Goal: Check status: Check status

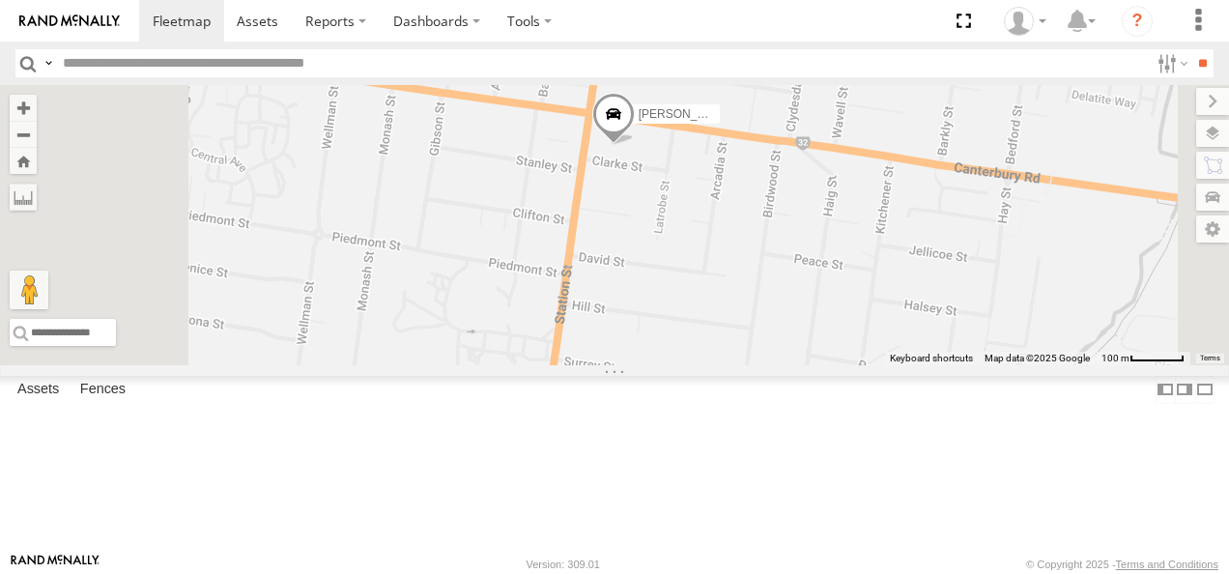
drag, startPoint x: 904, startPoint y: 279, endPoint x: 908, endPoint y: 409, distance: 129.5
click at [908, 365] on div "[PERSON_NAME]" at bounding box center [614, 225] width 1229 height 280
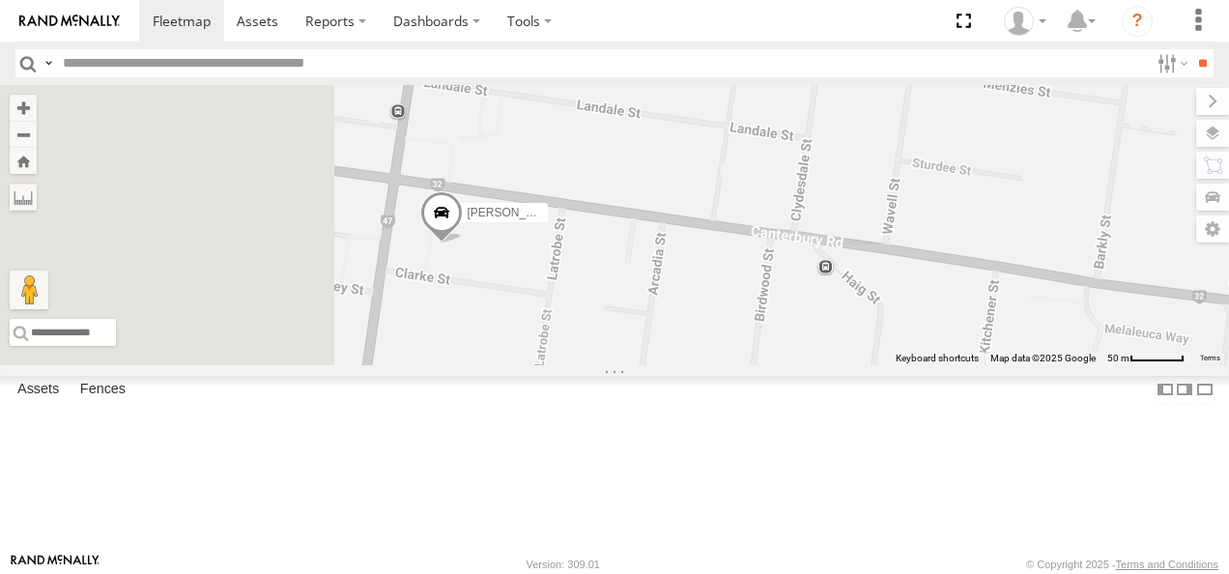
drag, startPoint x: 819, startPoint y: 301, endPoint x: 1293, endPoint y: 211, distance: 482.1
click at [1228, 211] on html at bounding box center [614, 287] width 1229 height 574
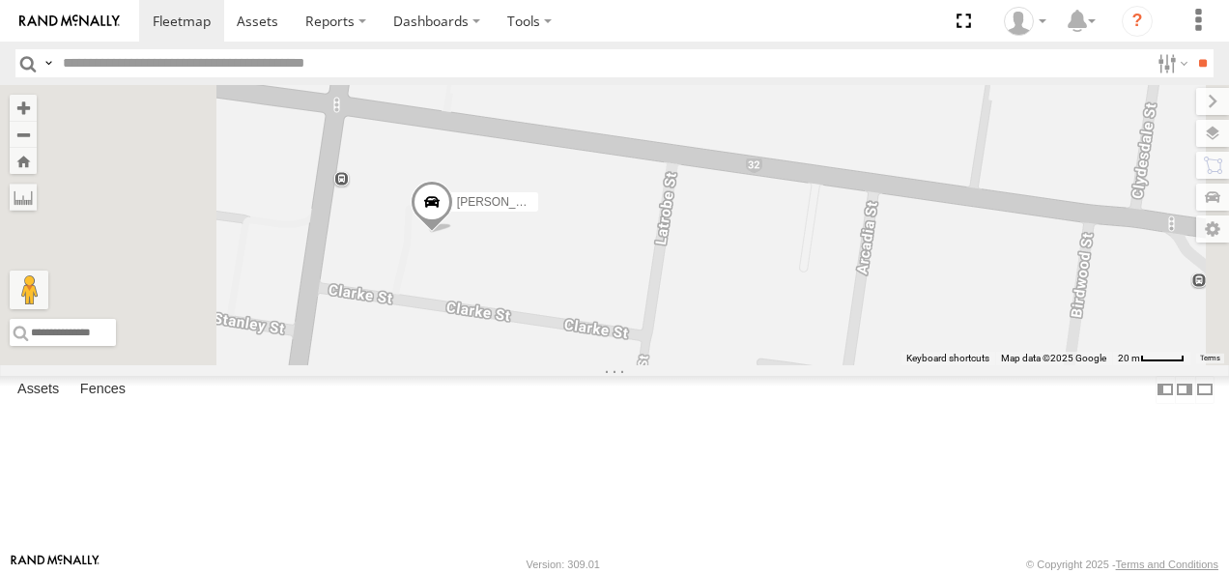
drag, startPoint x: 872, startPoint y: 319, endPoint x: 1094, endPoint y: 362, distance: 226.5
click at [1094, 362] on div "[PERSON_NAME]" at bounding box center [614, 225] width 1229 height 280
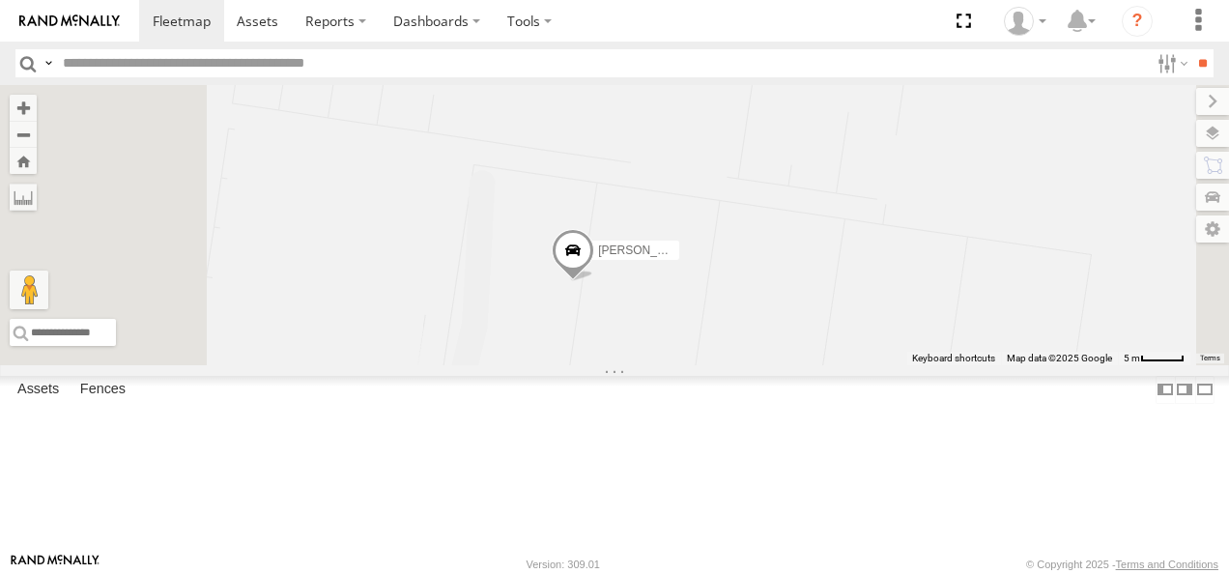
drag, startPoint x: 864, startPoint y: 385, endPoint x: 1053, endPoint y: 458, distance: 203.1
click at [1053, 365] on div "[PERSON_NAME]" at bounding box center [614, 225] width 1229 height 280
click at [605, 288] on span at bounding box center [583, 262] width 43 height 52
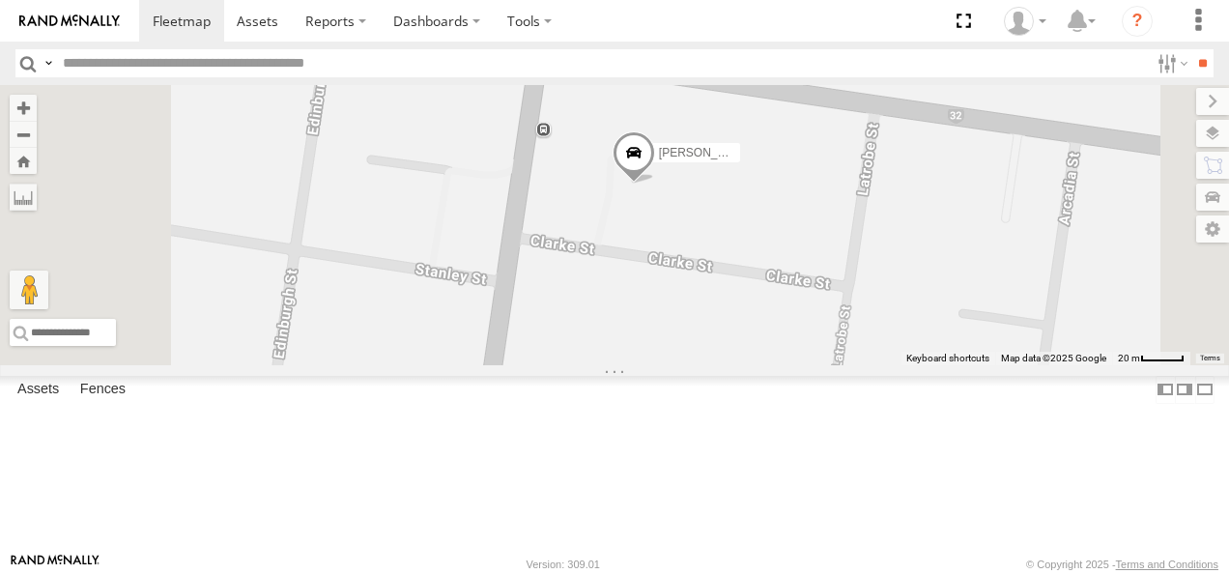
drag, startPoint x: 804, startPoint y: 398, endPoint x: 767, endPoint y: 286, distance: 117.9
click at [761, 278] on div "[PERSON_NAME]" at bounding box center [614, 225] width 1229 height 280
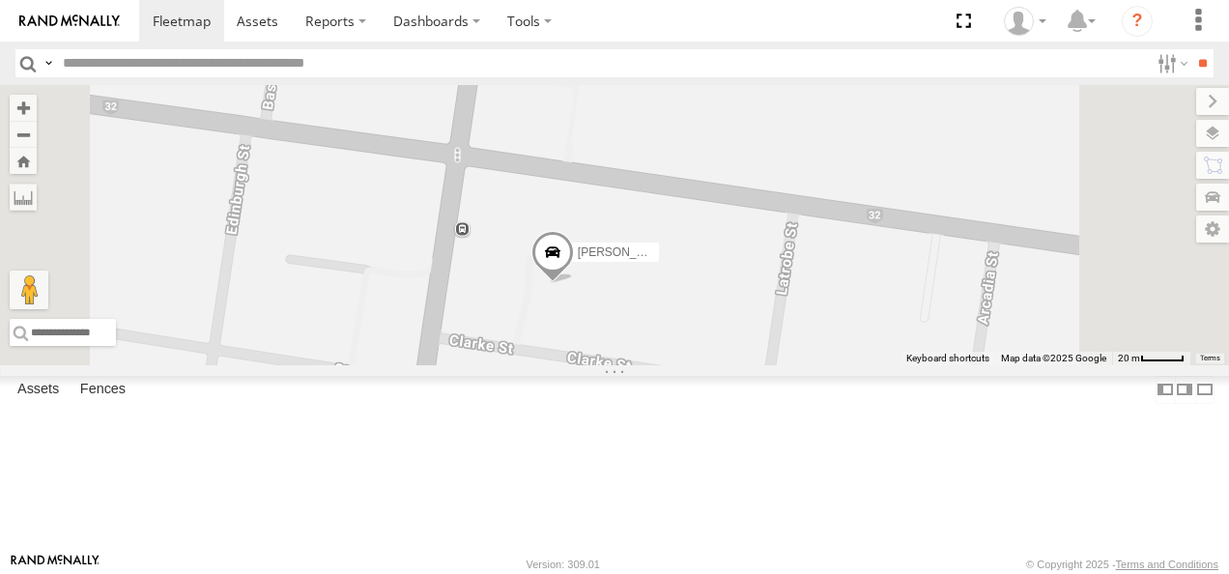
drag, startPoint x: 941, startPoint y: 383, endPoint x: 860, endPoint y: 487, distance: 132.2
click at [860, 365] on div "[PERSON_NAME]" at bounding box center [614, 225] width 1229 height 280
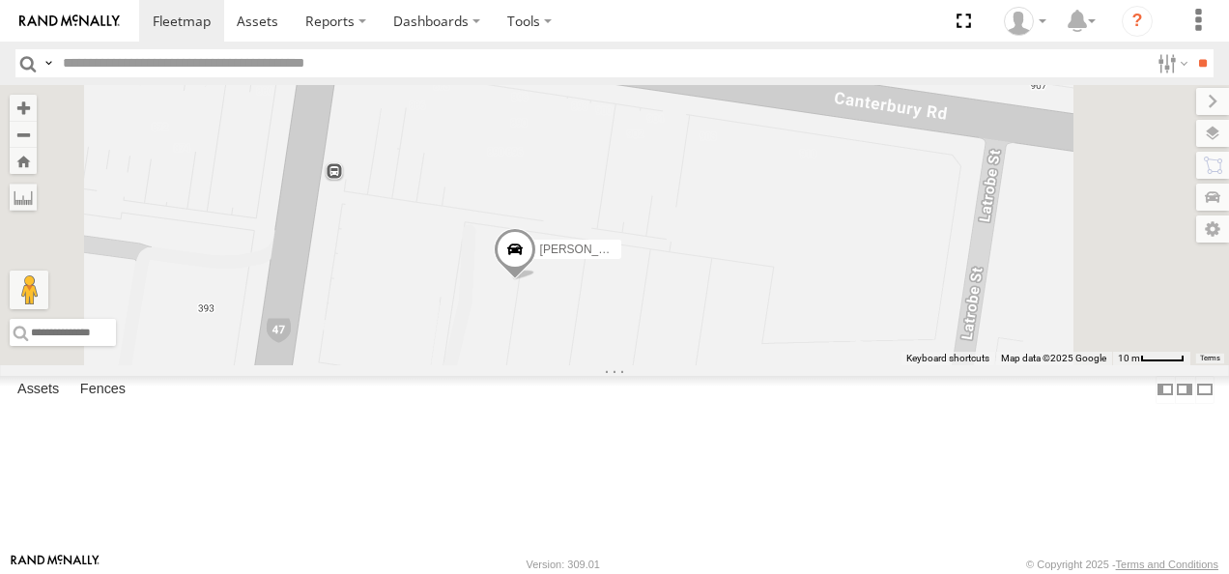
drag, startPoint x: 826, startPoint y: 371, endPoint x: 695, endPoint y: 334, distance: 136.4
click at [695, 334] on div "[PERSON_NAME]" at bounding box center [614, 225] width 1229 height 280
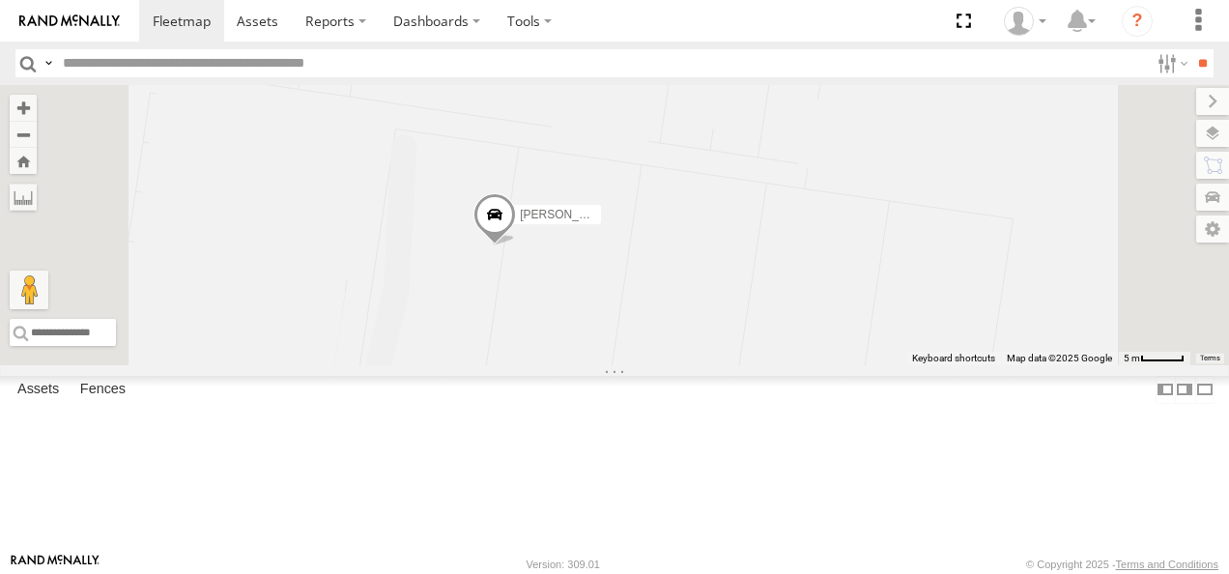
drag, startPoint x: 785, startPoint y: 377, endPoint x: 800, endPoint y: 336, distance: 43.4
click at [800, 336] on div "[PERSON_NAME]" at bounding box center [614, 225] width 1229 height 280
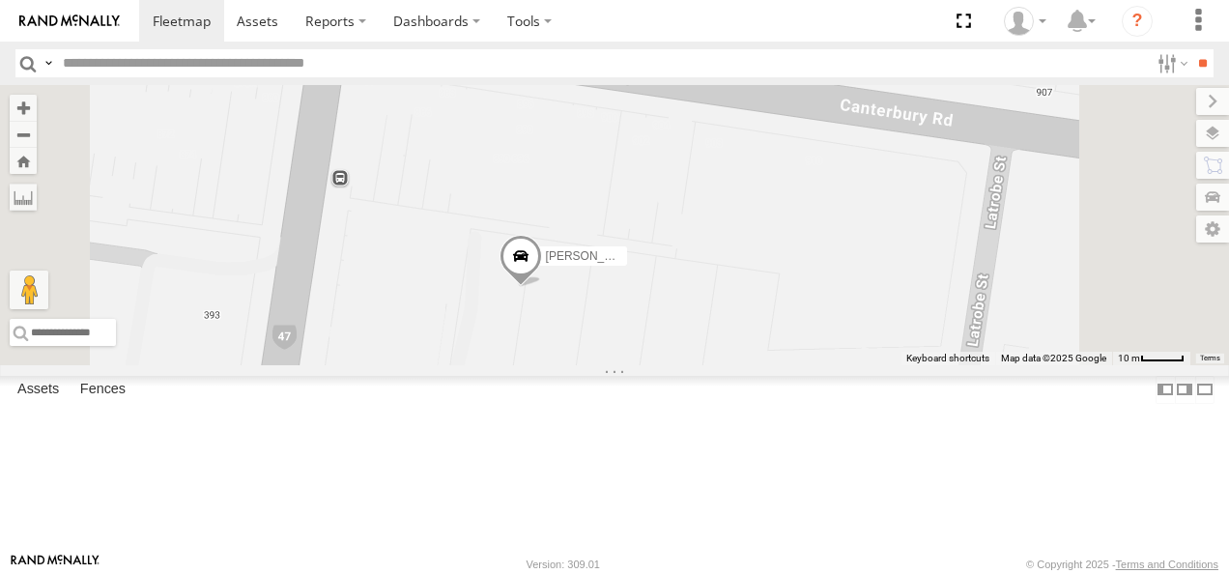
drag, startPoint x: 718, startPoint y: 354, endPoint x: 705, endPoint y: 400, distance: 48.1
click at [705, 365] on div "[PERSON_NAME]" at bounding box center [614, 225] width 1229 height 280
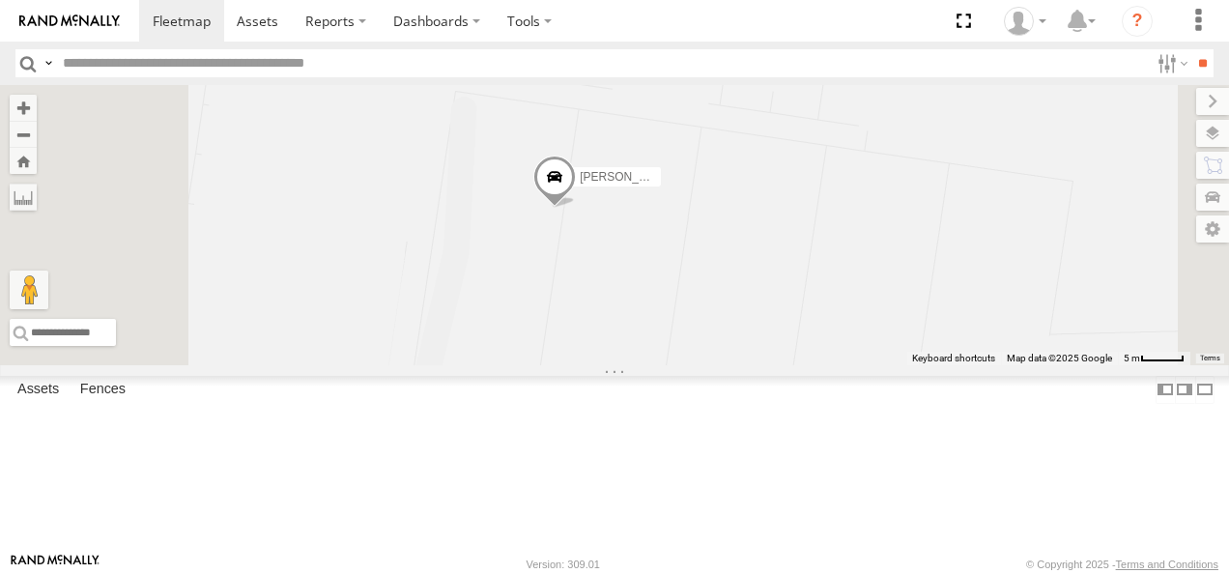
drag, startPoint x: 778, startPoint y: 402, endPoint x: 819, endPoint y: 358, distance: 60.1
click at [819, 358] on div "[PERSON_NAME]" at bounding box center [614, 225] width 1229 height 280
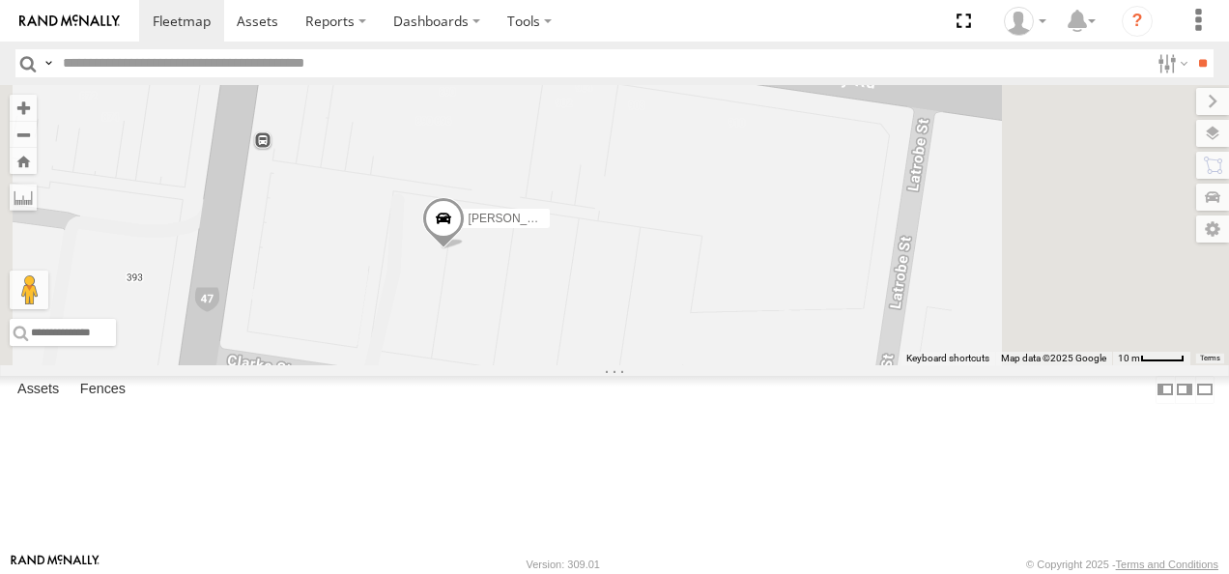
drag, startPoint x: 828, startPoint y: 396, endPoint x: 715, endPoint y: 397, distance: 113.1
click at [715, 365] on div "[PERSON_NAME]" at bounding box center [614, 225] width 1229 height 280
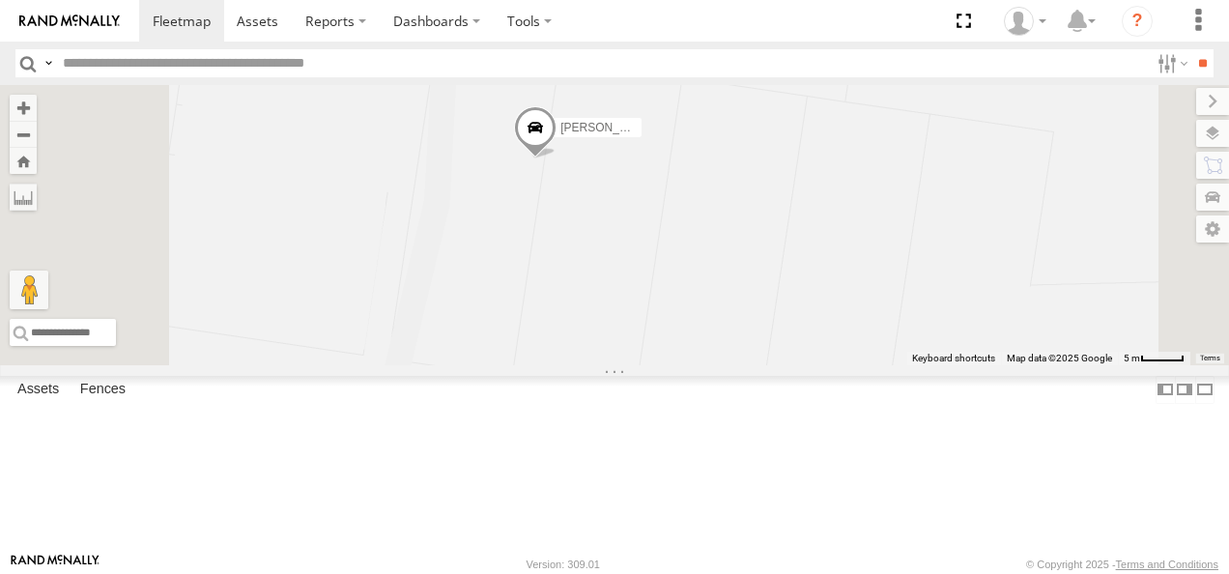
drag, startPoint x: 654, startPoint y: 369, endPoint x: 765, endPoint y: 323, distance: 120.4
click at [765, 323] on div "[PERSON_NAME]" at bounding box center [614, 225] width 1229 height 280
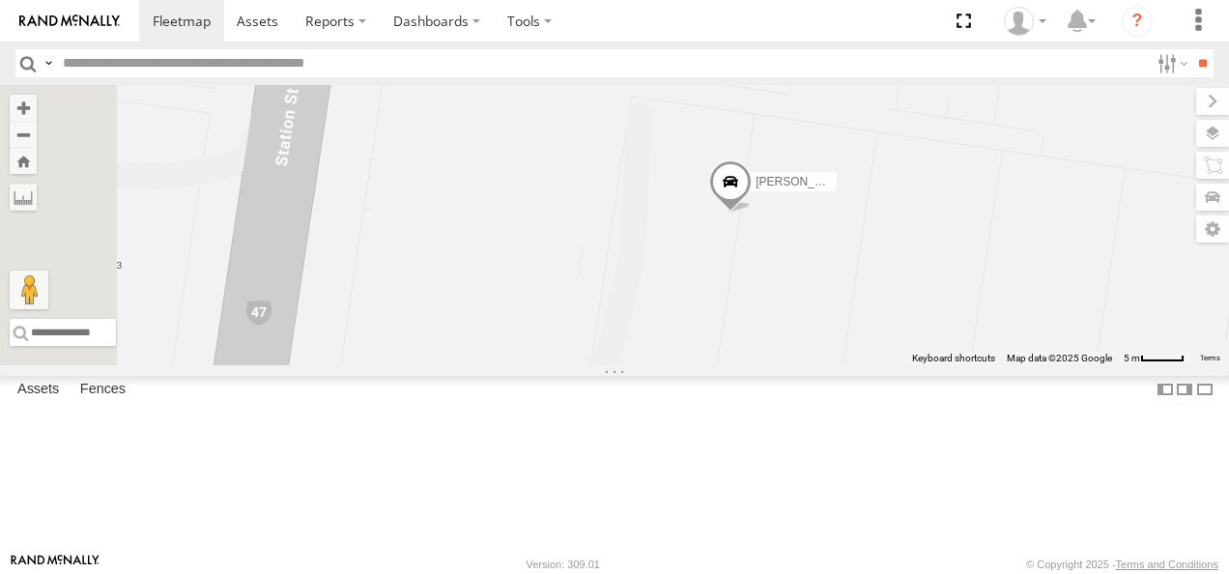
drag, startPoint x: 712, startPoint y: 334, endPoint x: 909, endPoint y: 388, distance: 204.4
click at [909, 365] on div "[PERSON_NAME]" at bounding box center [614, 225] width 1229 height 280
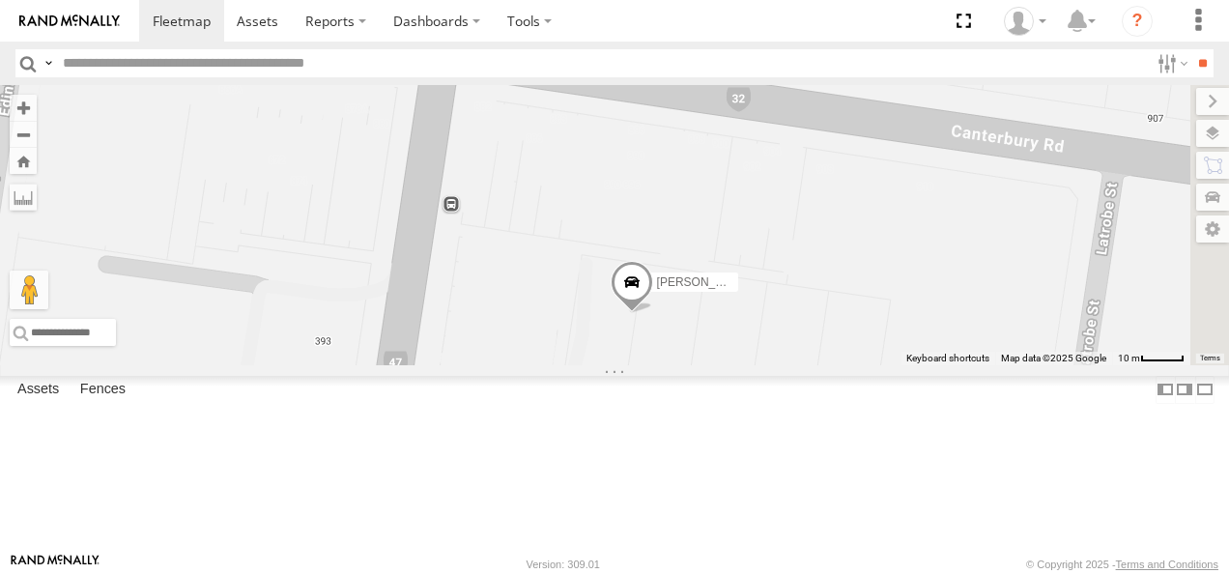
drag, startPoint x: 828, startPoint y: 416, endPoint x: 780, endPoint y: 457, distance: 63.1
click at [780, 365] on div "[PERSON_NAME]" at bounding box center [614, 225] width 1229 height 280
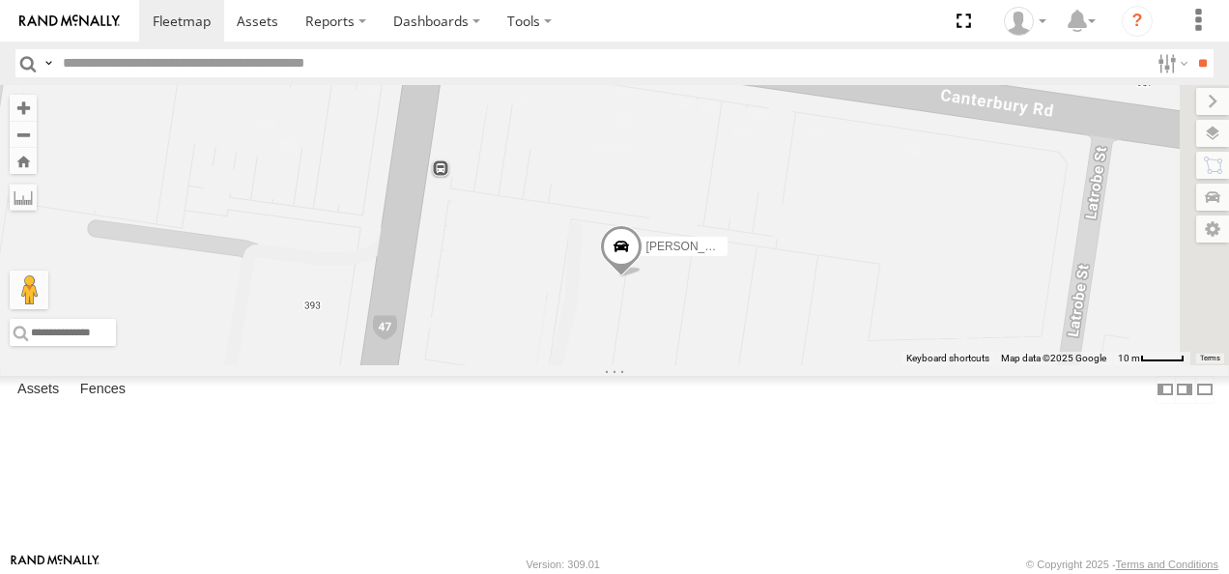
drag, startPoint x: 848, startPoint y: 297, endPoint x: 832, endPoint y: 184, distance: 114.2
click at [832, 184] on div "[PERSON_NAME]" at bounding box center [614, 225] width 1229 height 280
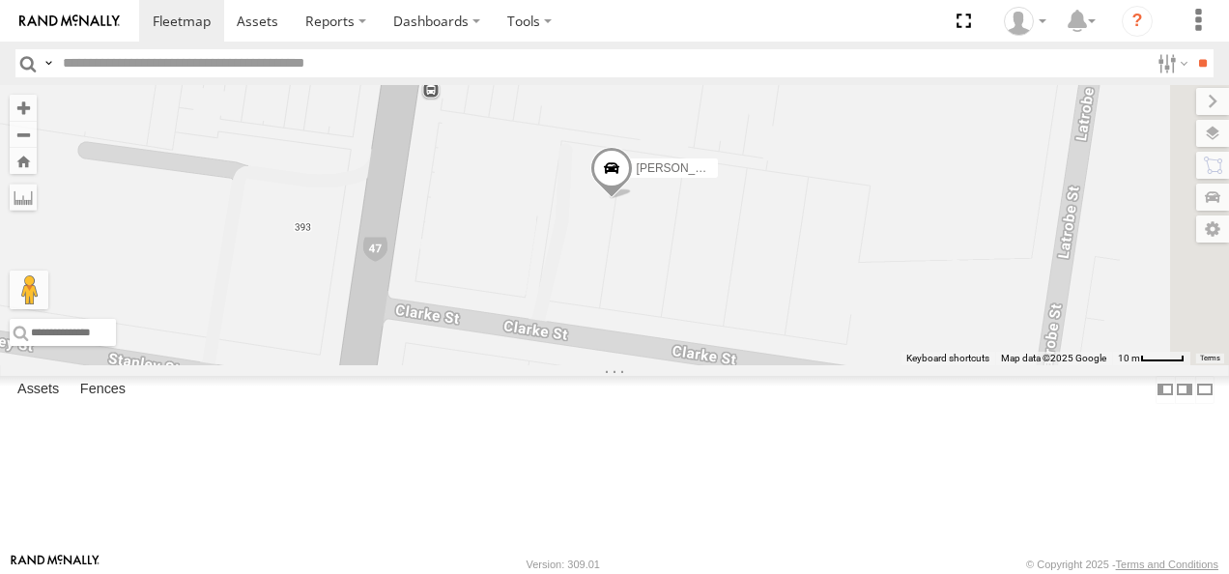
click at [769, 272] on div "[PERSON_NAME]" at bounding box center [614, 225] width 1229 height 280
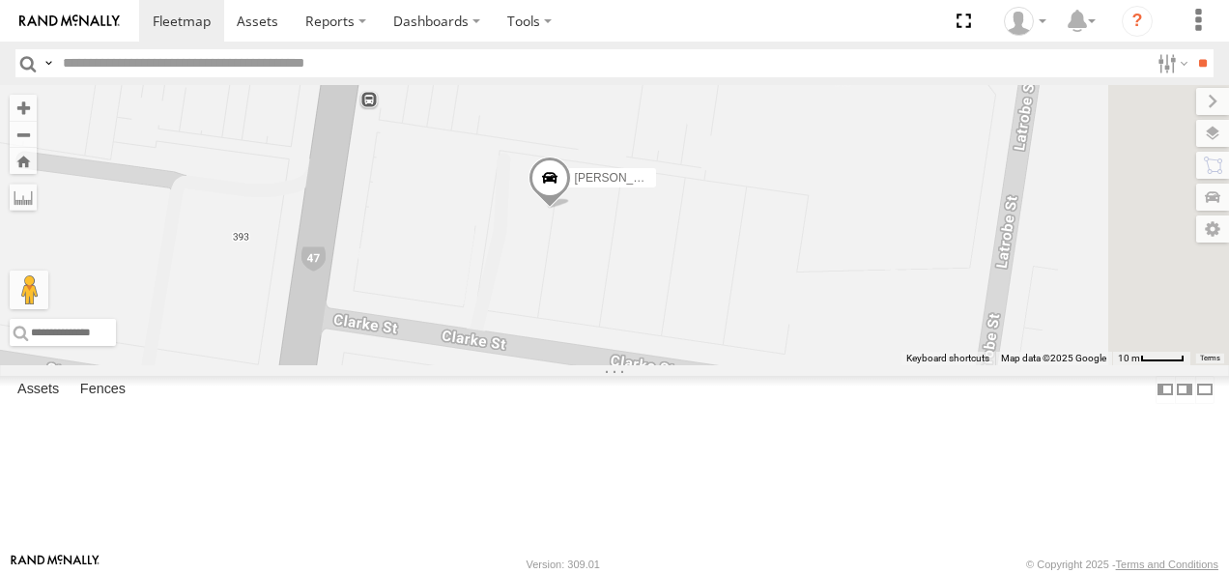
drag, startPoint x: 868, startPoint y: 351, endPoint x: 804, endPoint y: 361, distance: 64.7
click at [804, 361] on div "[PERSON_NAME]" at bounding box center [614, 225] width 1229 height 280
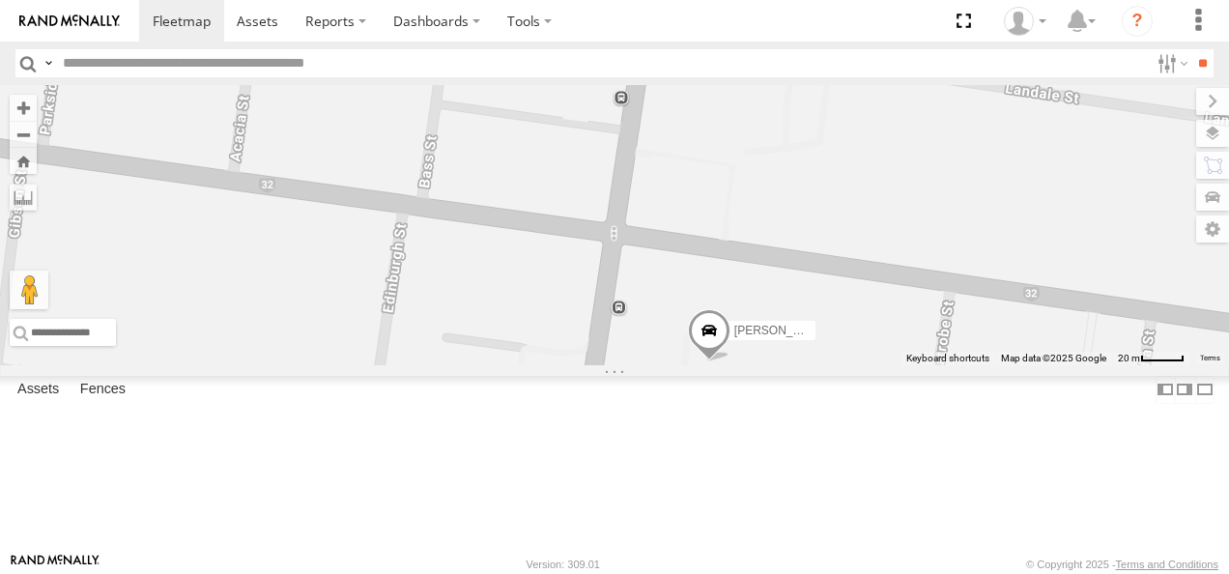
drag, startPoint x: 649, startPoint y: 292, endPoint x: 884, endPoint y: 337, distance: 239.2
click at [884, 337] on div "[PERSON_NAME]" at bounding box center [614, 225] width 1229 height 280
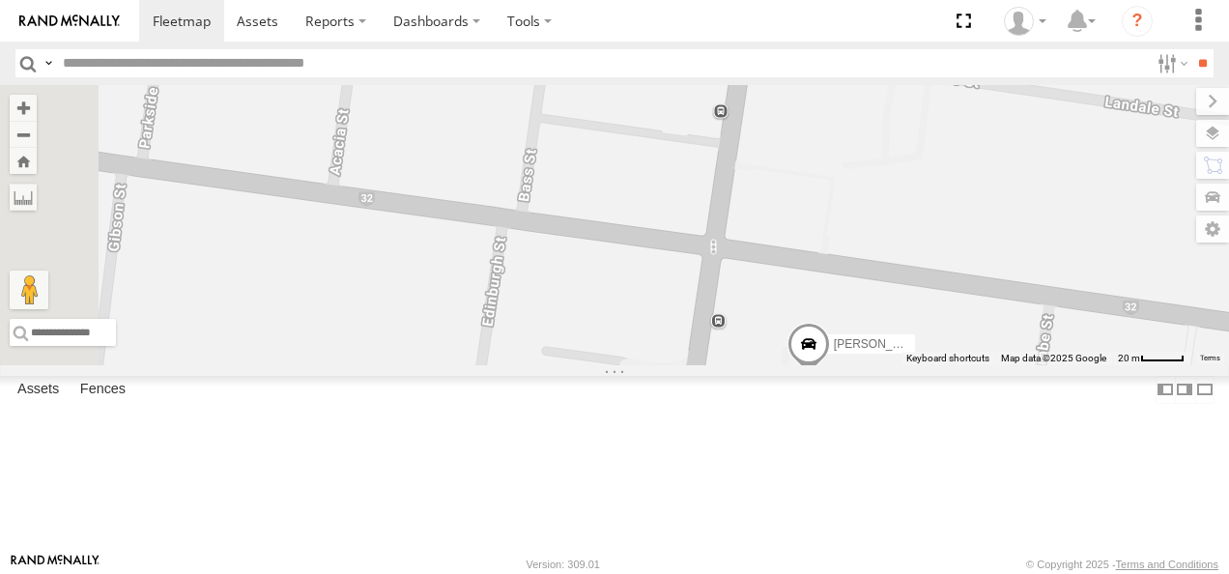
drag, startPoint x: 843, startPoint y: 387, endPoint x: 900, endPoint y: 410, distance: 61.5
click at [947, 365] on div "[PERSON_NAME]" at bounding box center [614, 225] width 1229 height 280
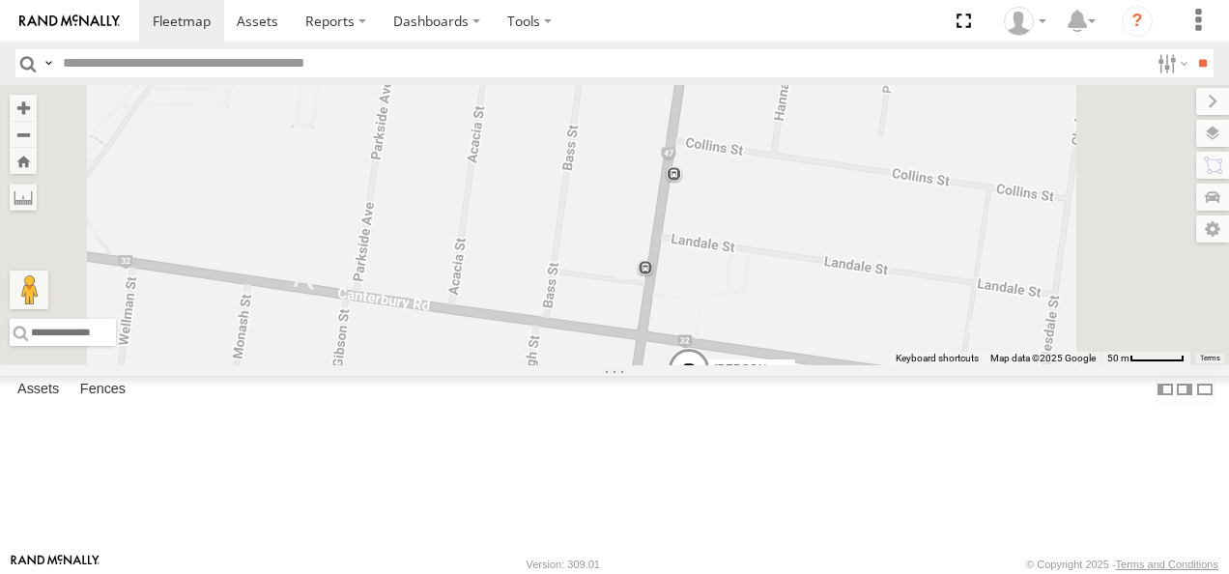
drag, startPoint x: 973, startPoint y: 336, endPoint x: 846, endPoint y: 470, distance: 183.9
click at [846, 365] on div "[PERSON_NAME]" at bounding box center [614, 225] width 1229 height 280
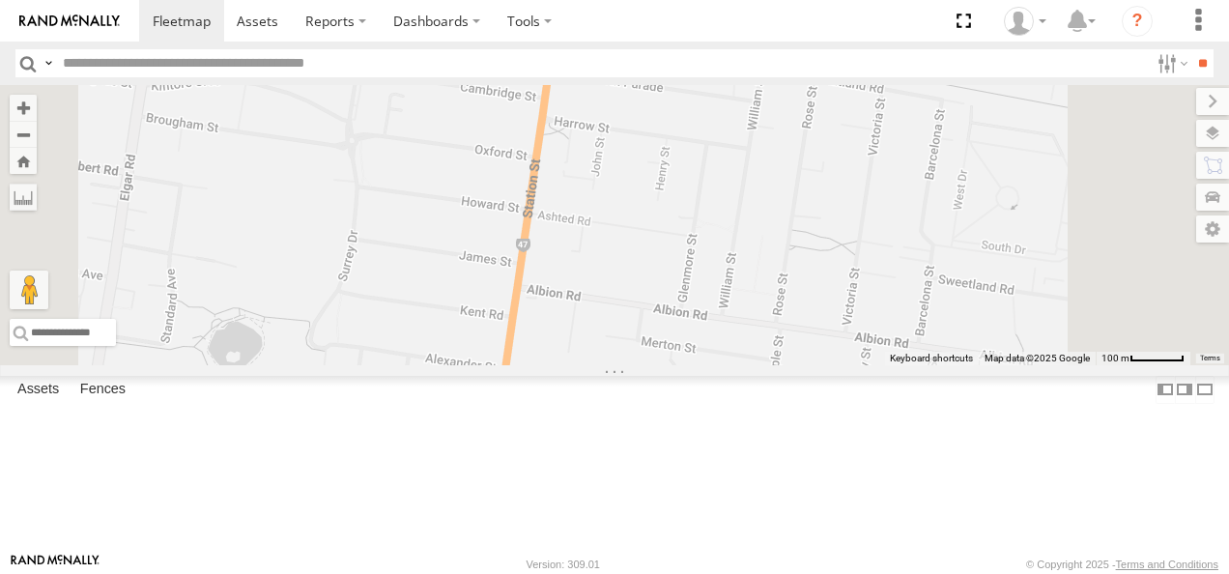
drag, startPoint x: 876, startPoint y: 412, endPoint x: 785, endPoint y: 533, distance: 152.5
click at [782, 563] on body at bounding box center [614, 287] width 1229 height 574
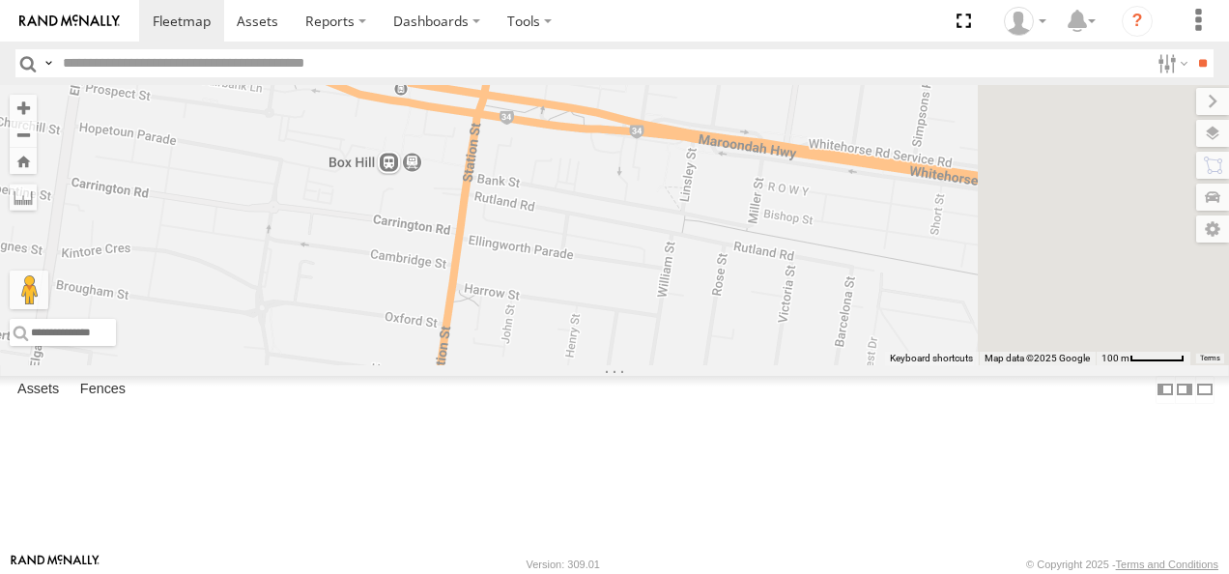
drag, startPoint x: 845, startPoint y: 404, endPoint x: 802, endPoint y: 523, distance: 126.2
click at [802, 365] on div "[PERSON_NAME]" at bounding box center [614, 225] width 1229 height 280
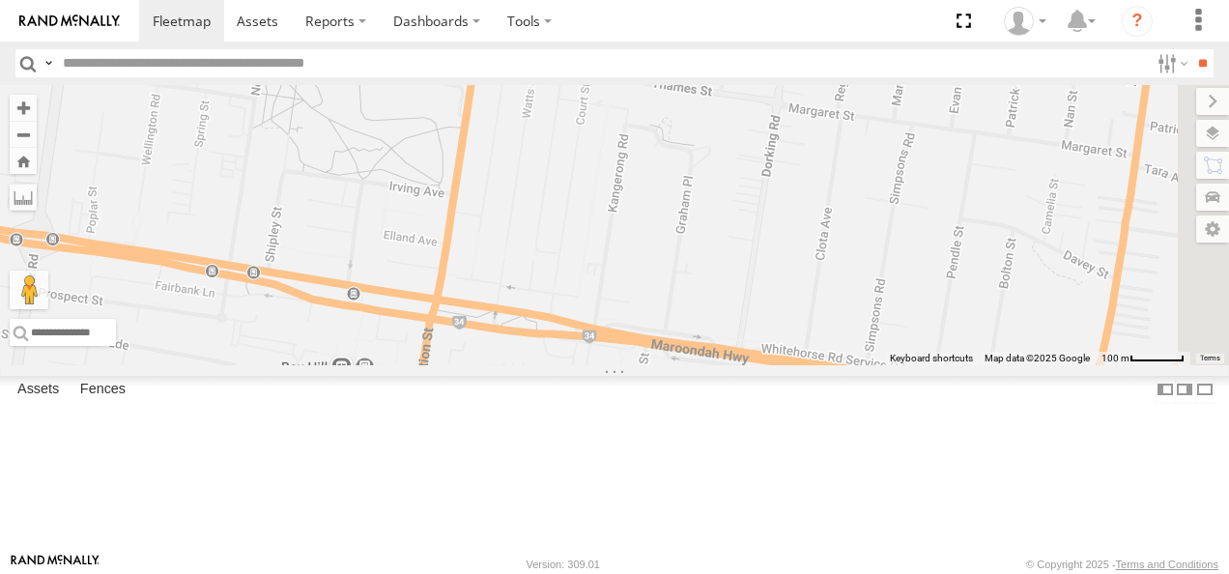
drag, startPoint x: 808, startPoint y: 366, endPoint x: 769, endPoint y: 530, distance: 167.8
click at [769, 365] on div "[PERSON_NAME]" at bounding box center [614, 225] width 1229 height 280
drag, startPoint x: 765, startPoint y: 502, endPoint x: 763, endPoint y: 514, distance: 11.8
click at [763, 365] on div "[PERSON_NAME]" at bounding box center [614, 225] width 1229 height 280
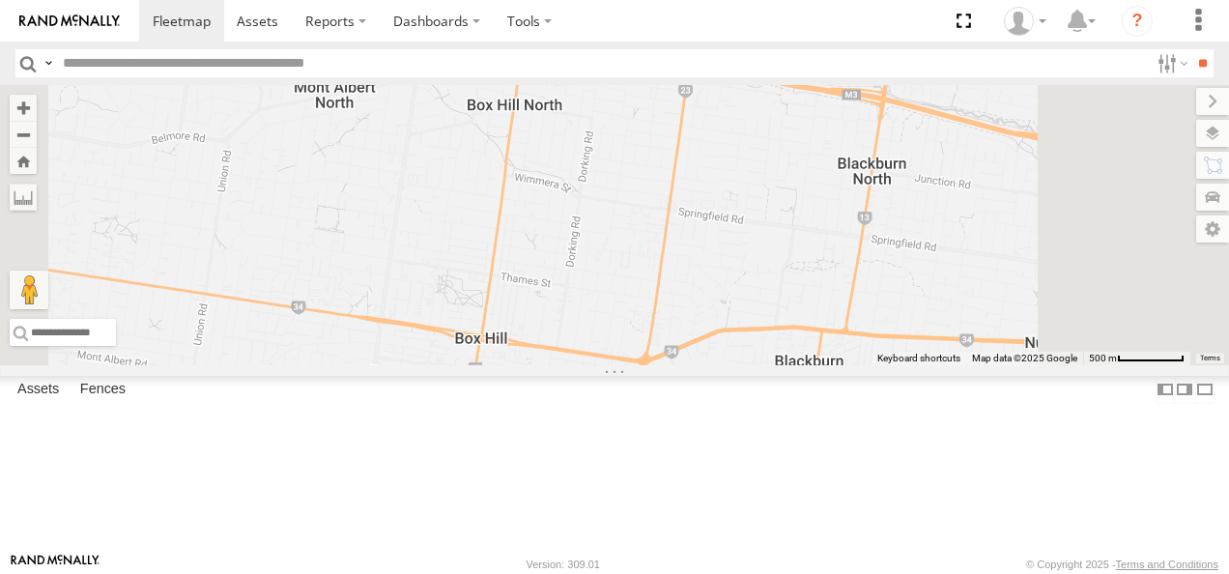
drag, startPoint x: 771, startPoint y: 475, endPoint x: 763, endPoint y: 370, distance: 105.6
click at [763, 365] on div "[PERSON_NAME]" at bounding box center [614, 225] width 1229 height 280
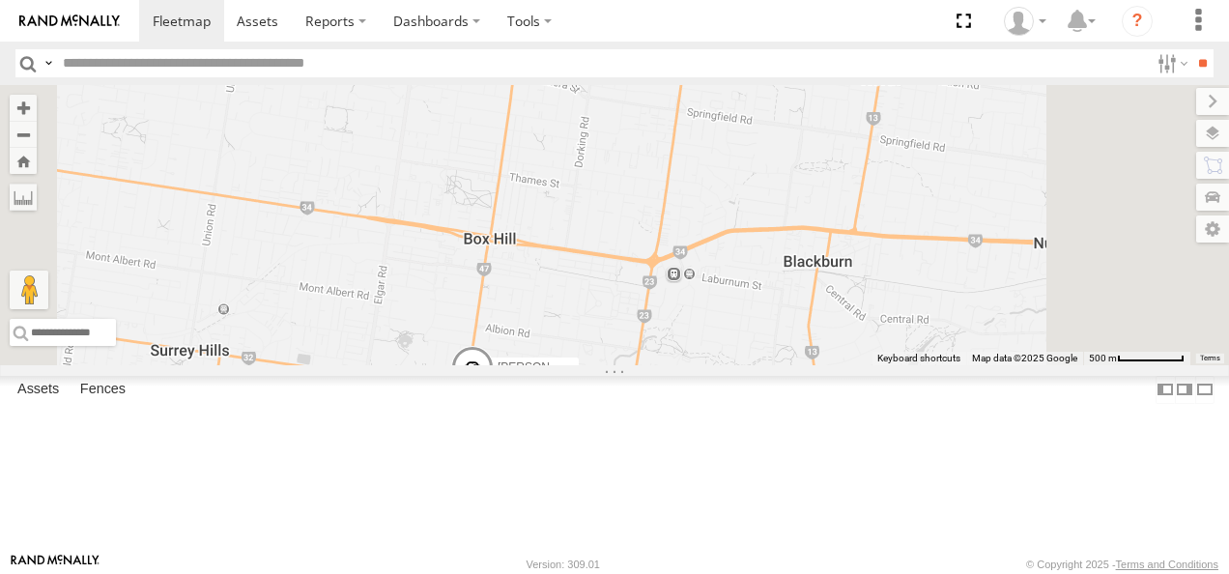
drag, startPoint x: 724, startPoint y: 450, endPoint x: 744, endPoint y: 323, distance: 129.1
click at [744, 323] on div "[PERSON_NAME]" at bounding box center [614, 225] width 1229 height 280
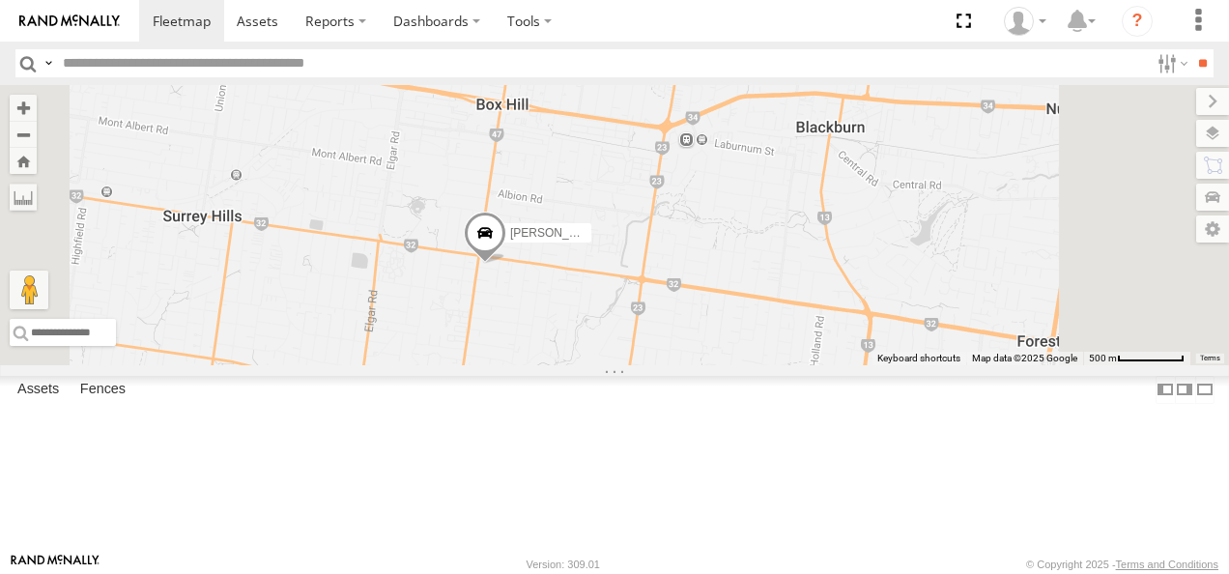
drag, startPoint x: 759, startPoint y: 425, endPoint x: 756, endPoint y: 332, distance: 92.8
click at [756, 332] on div "[PERSON_NAME]" at bounding box center [614, 225] width 1229 height 280
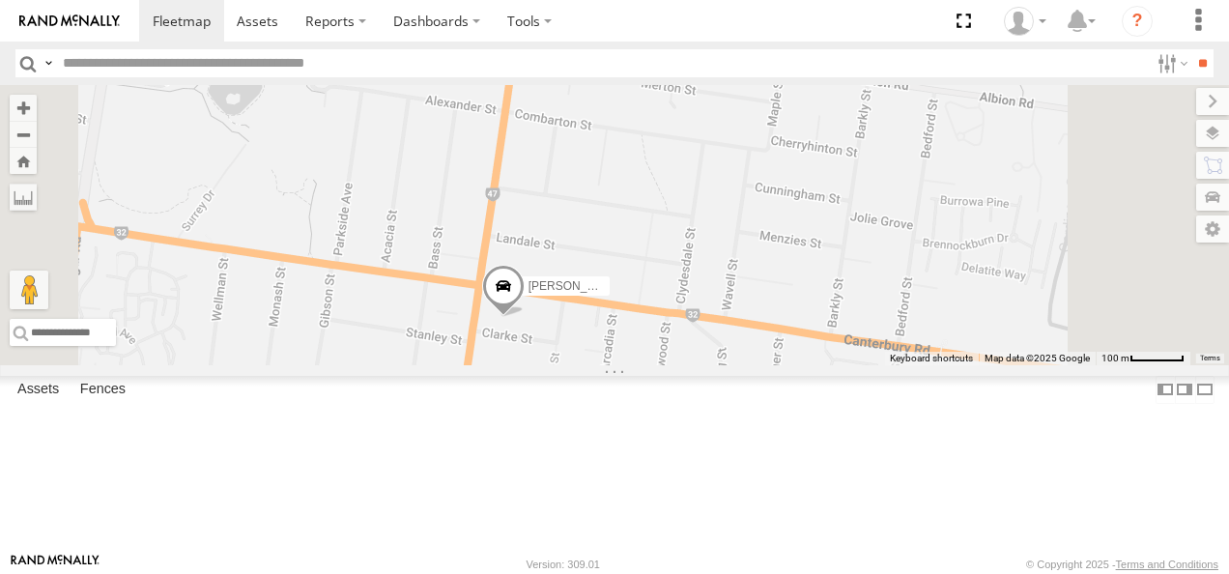
drag, startPoint x: 751, startPoint y: 254, endPoint x: 768, endPoint y: 483, distance: 229.7
click at [768, 365] on div "[PERSON_NAME]" at bounding box center [614, 225] width 1229 height 280
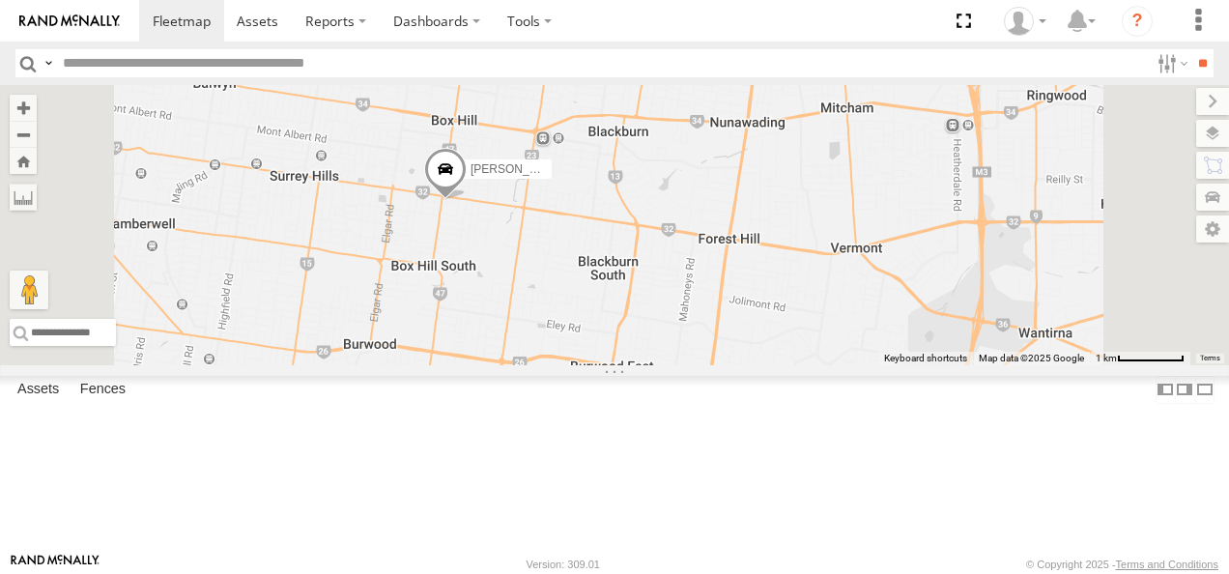
drag, startPoint x: 916, startPoint y: 441, endPoint x: 857, endPoint y: 317, distance: 137.0
click at [857, 317] on div "[PERSON_NAME]" at bounding box center [614, 225] width 1229 height 280
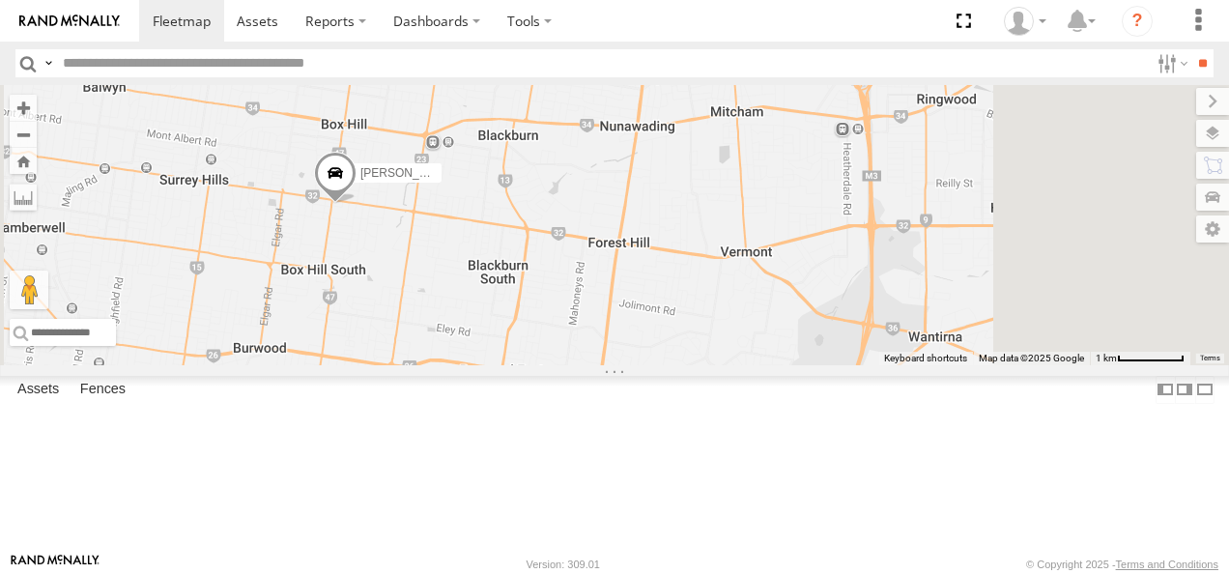
drag, startPoint x: 958, startPoint y: 351, endPoint x: 843, endPoint y: 358, distance: 115.2
click at [843, 358] on div "[PERSON_NAME]" at bounding box center [614, 225] width 1229 height 280
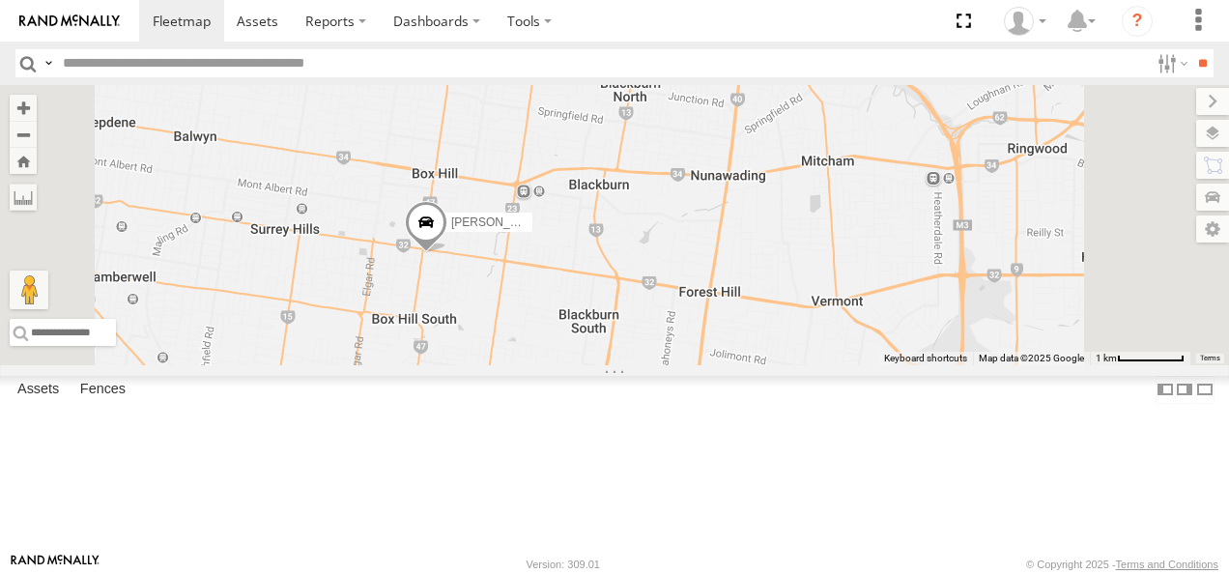
drag, startPoint x: 816, startPoint y: 362, endPoint x: 912, endPoint y: 412, distance: 108.5
click at [912, 365] on div "[PERSON_NAME]" at bounding box center [614, 225] width 1229 height 280
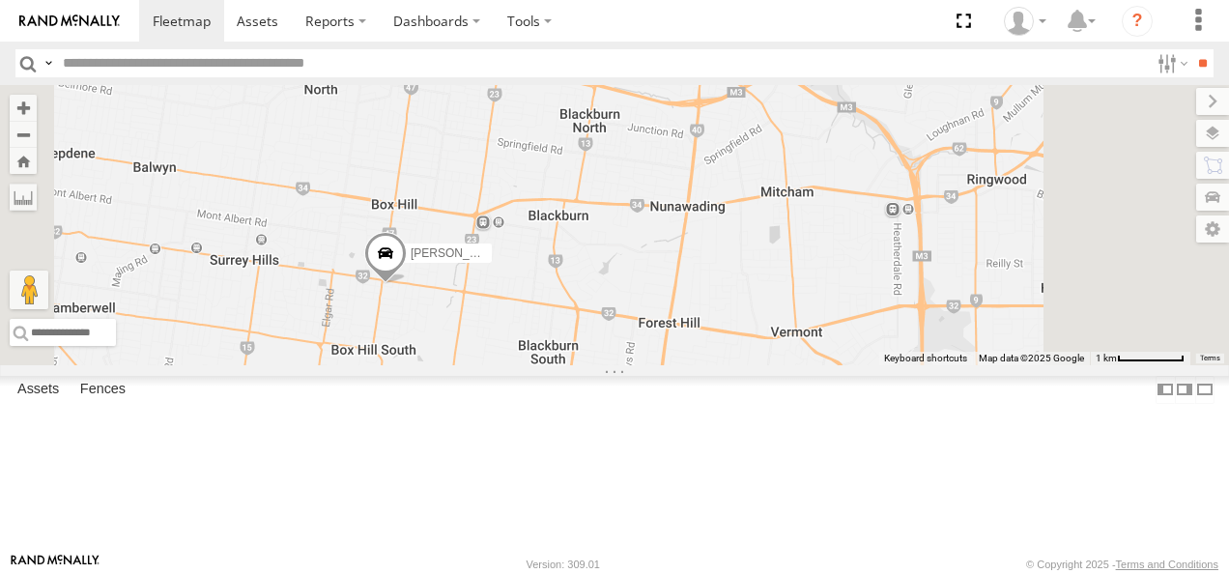
drag, startPoint x: 901, startPoint y: 356, endPoint x: 889, endPoint y: 367, distance: 16.4
click at [889, 365] on div "[PERSON_NAME]" at bounding box center [614, 225] width 1229 height 280
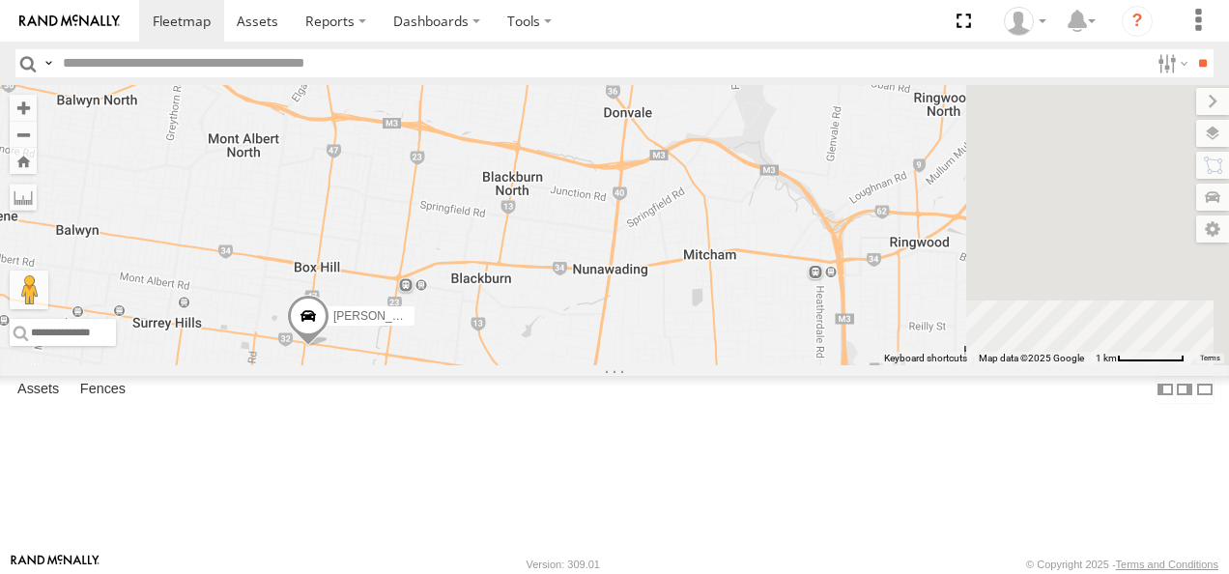
drag, startPoint x: 846, startPoint y: 369, endPoint x: 813, endPoint y: 408, distance: 51.4
click at [813, 365] on div "[PERSON_NAME]" at bounding box center [614, 225] width 1229 height 280
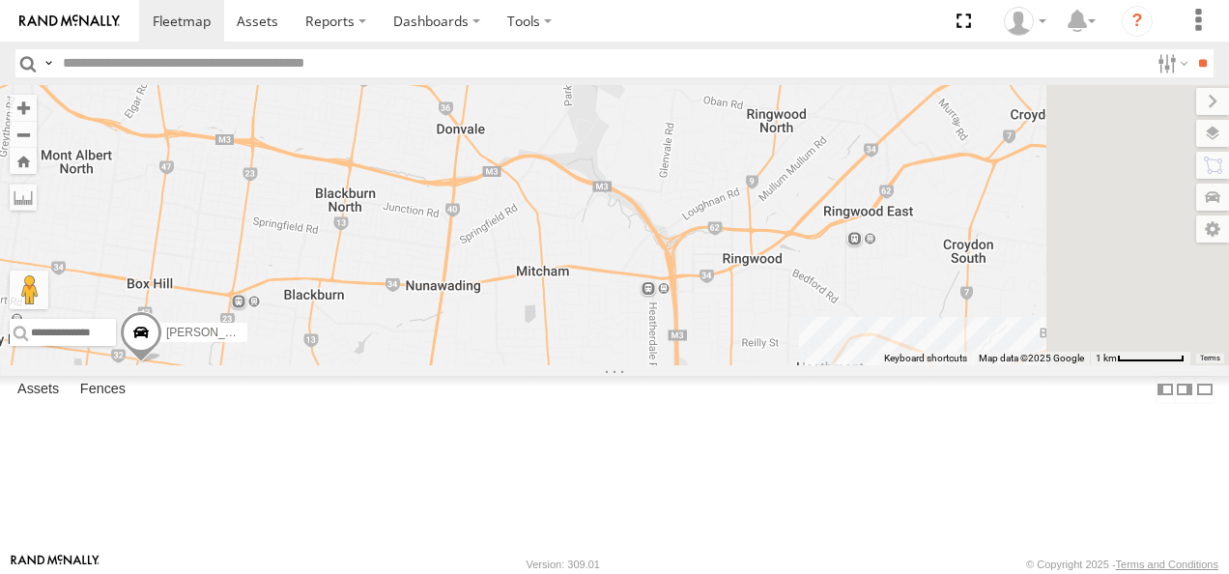
drag, startPoint x: 978, startPoint y: 371, endPoint x: 801, endPoint y: 367, distance: 176.9
click at [801, 365] on div "[PERSON_NAME] BMW 5" at bounding box center [614, 225] width 1229 height 280
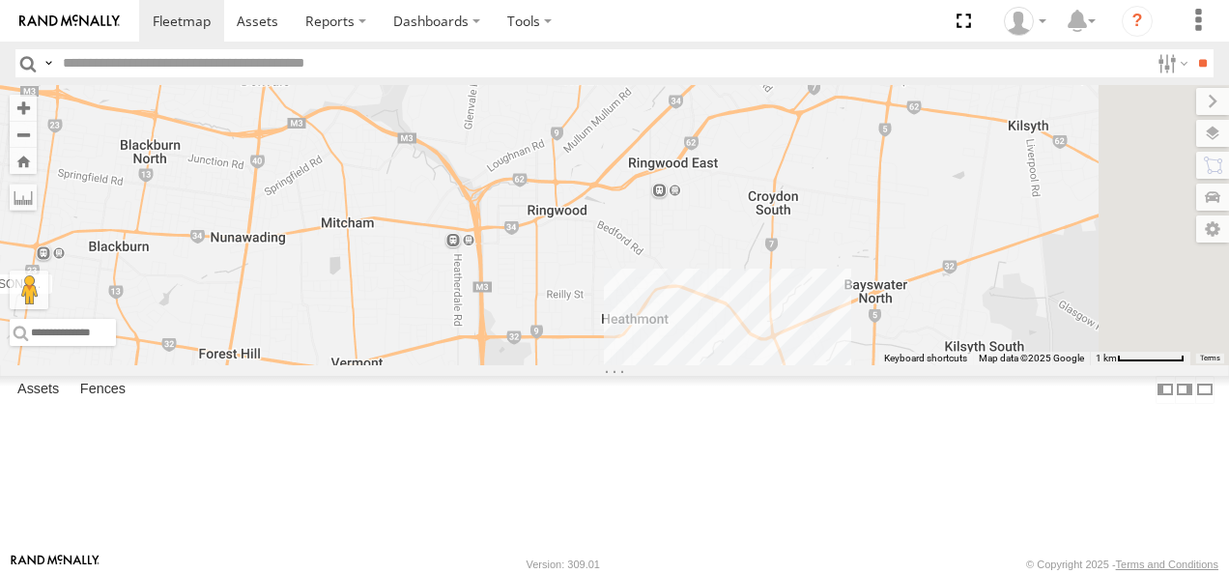
drag, startPoint x: 1024, startPoint y: 414, endPoint x: 866, endPoint y: 375, distance: 163.1
click at [866, 365] on div "[PERSON_NAME] BMW 5" at bounding box center [614, 225] width 1229 height 280
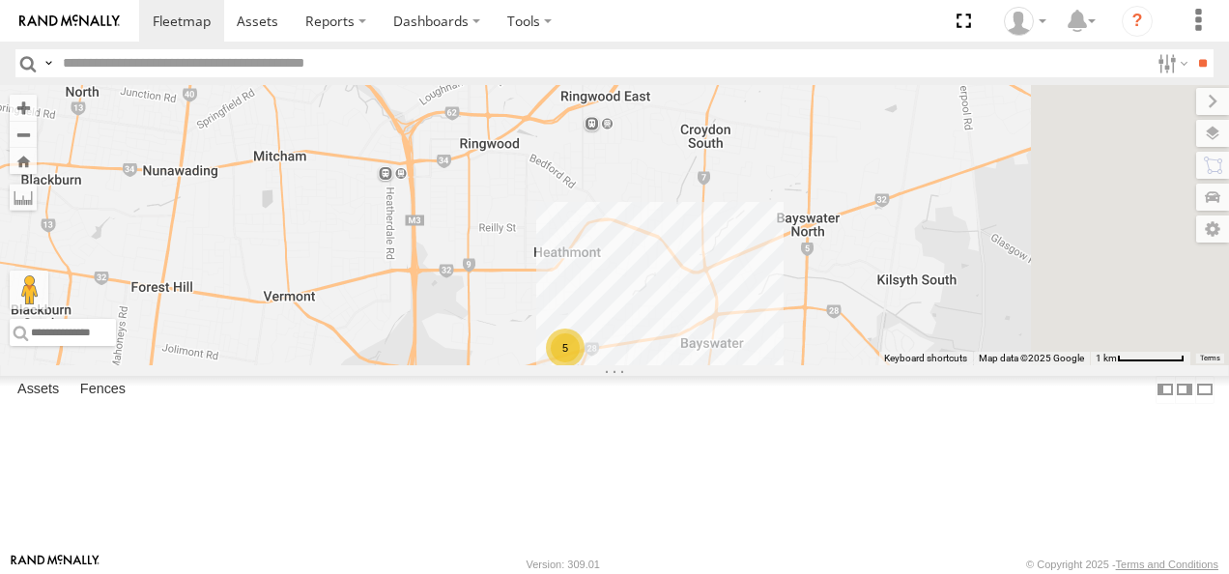
drag, startPoint x: 910, startPoint y: 406, endPoint x: 840, endPoint y: 319, distance: 112.0
click at [840, 321] on div "[PERSON_NAME] BMW 5" at bounding box center [614, 225] width 1229 height 280
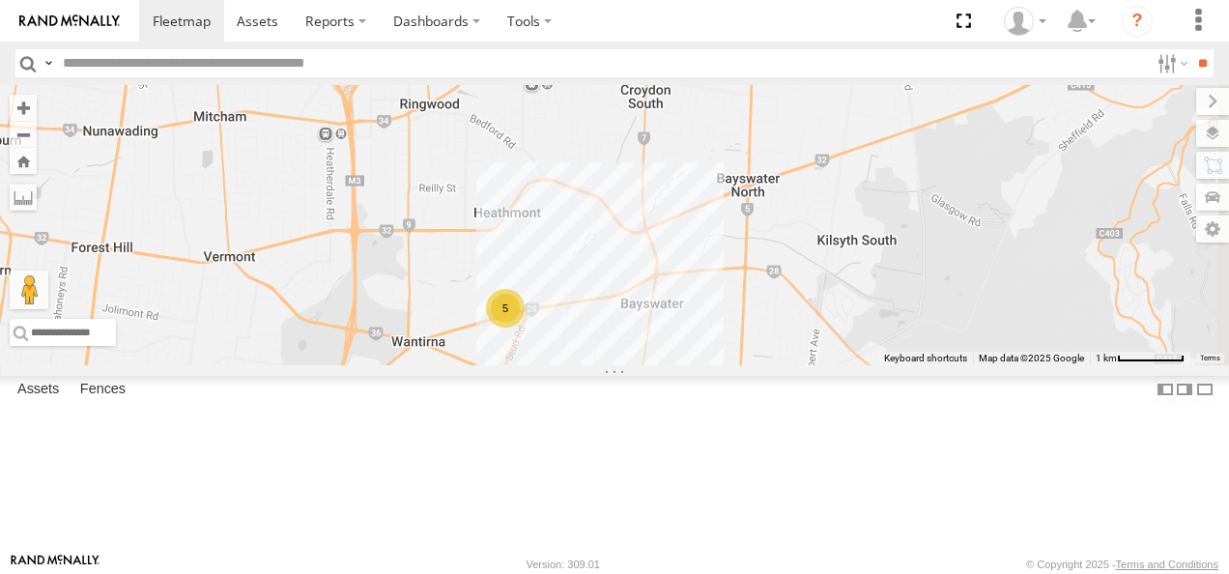
drag, startPoint x: 837, startPoint y: 344, endPoint x: 826, endPoint y: 388, distance: 45.7
click at [826, 365] on div "[PERSON_NAME] BMW 5" at bounding box center [614, 225] width 1229 height 280
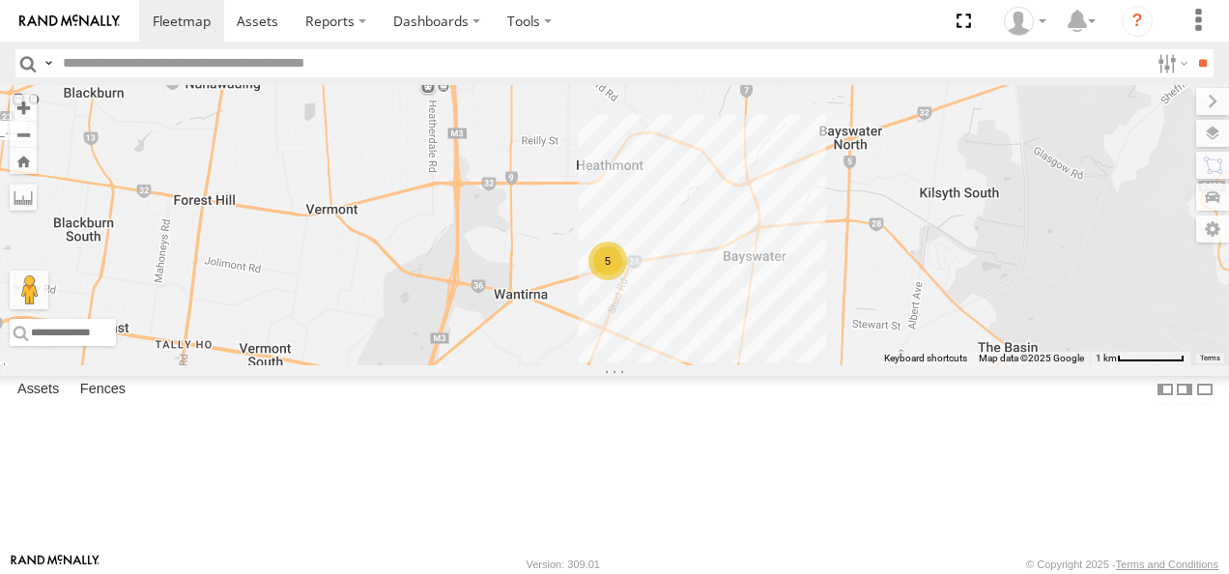
drag, startPoint x: 828, startPoint y: 384, endPoint x: 931, endPoint y: 307, distance: 128.5
click at [931, 307] on div "[PERSON_NAME] BMW 5" at bounding box center [614, 225] width 1229 height 280
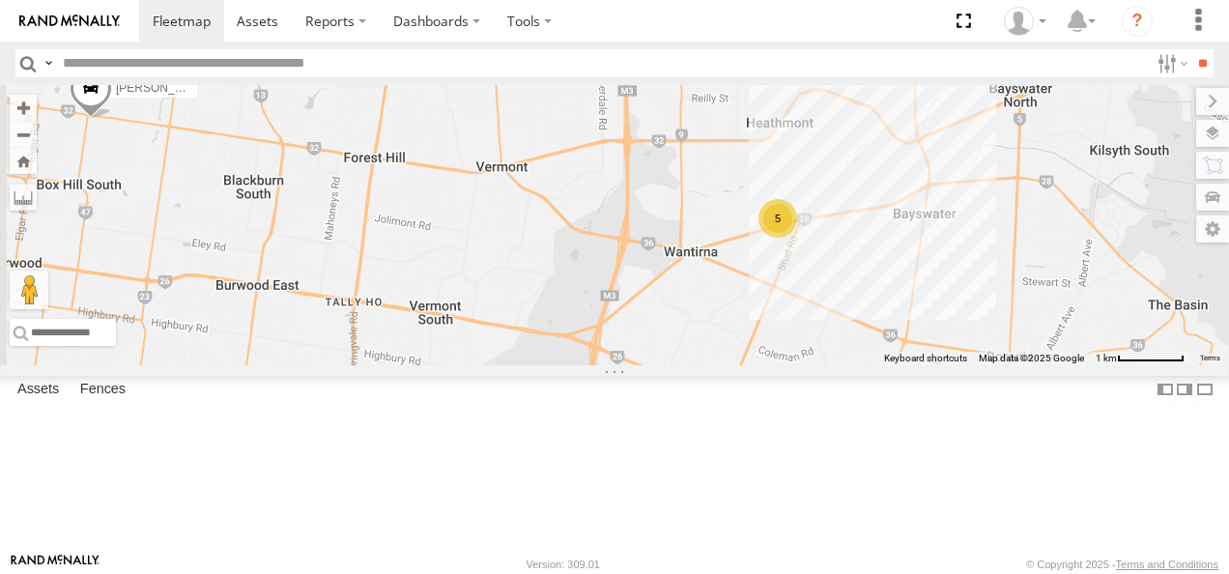
drag, startPoint x: 720, startPoint y: 385, endPoint x: 894, endPoint y: 338, distance: 180.0
click at [894, 338] on div "[PERSON_NAME] BMW 5" at bounding box center [614, 225] width 1229 height 280
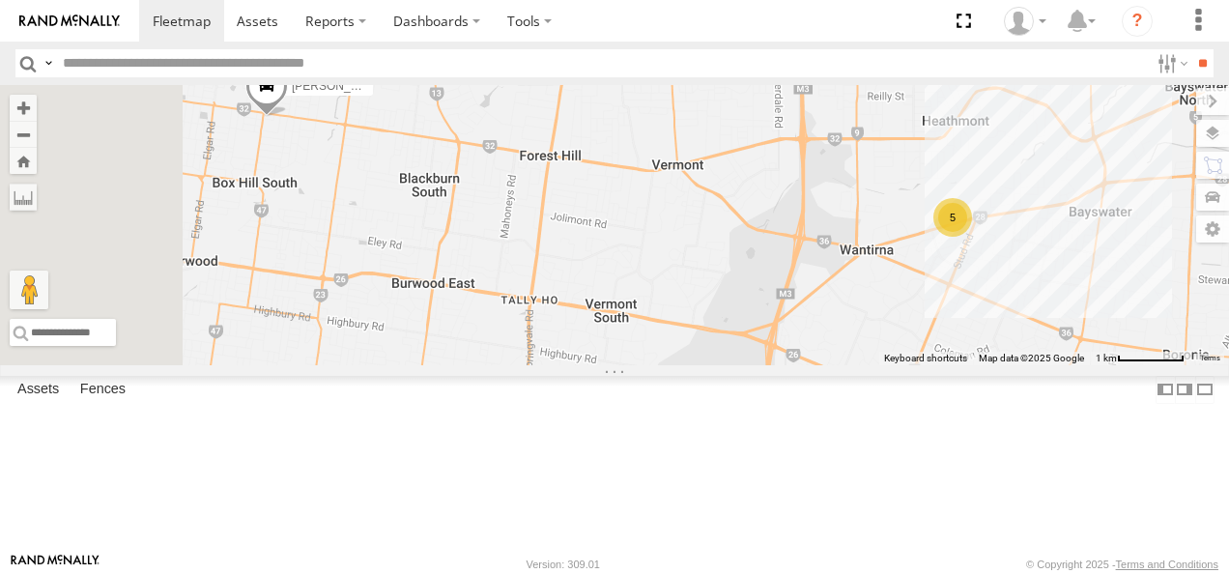
drag, startPoint x: 821, startPoint y: 348, endPoint x: 984, endPoint y: 350, distance: 162.3
click at [984, 350] on div "[PERSON_NAME] BMW 5" at bounding box center [614, 225] width 1229 height 280
